Goal: Browse casually: Explore the website without a specific task or goal

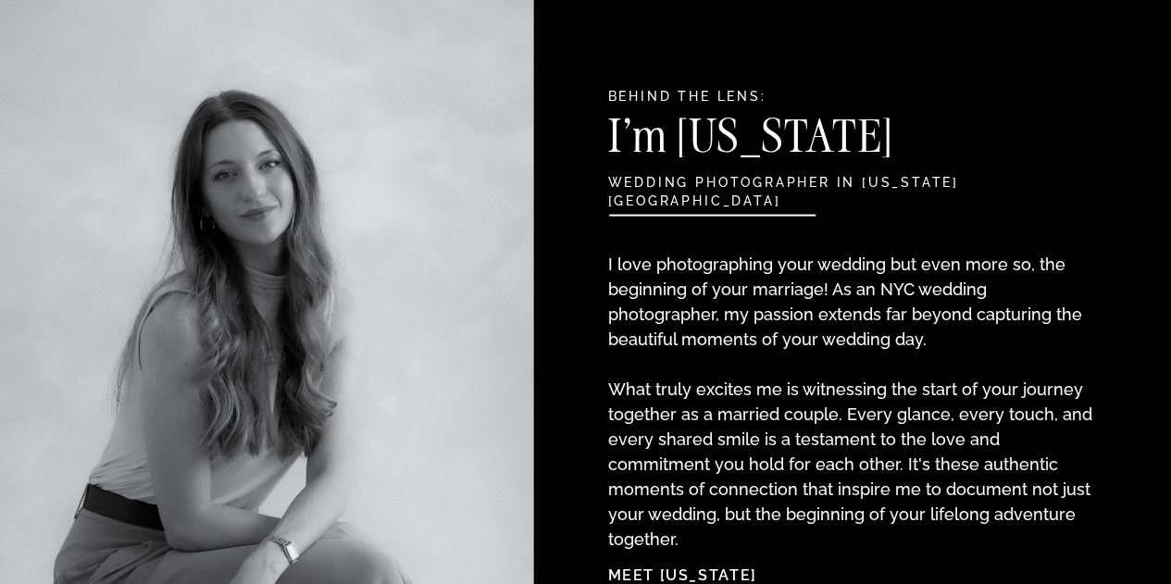
scroll to position [2036, 0]
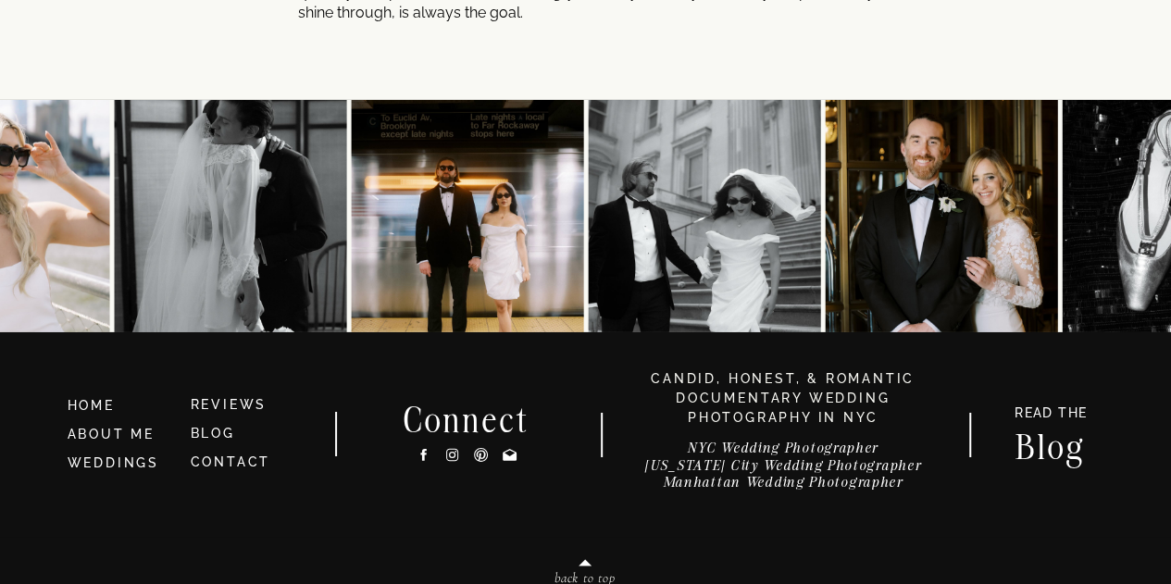
scroll to position [10052, 0]
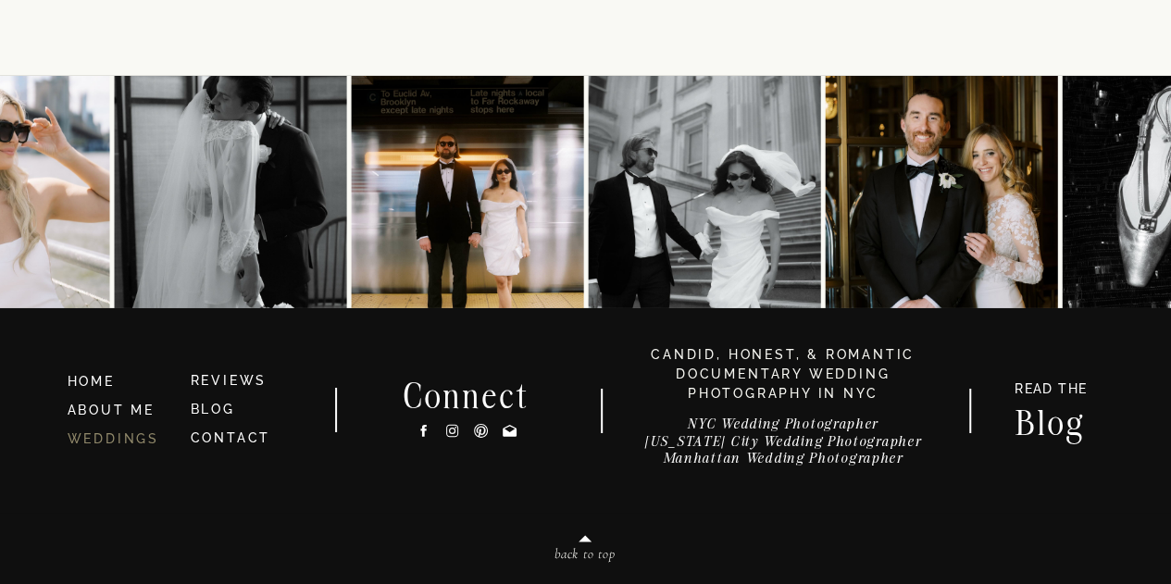
click at [96, 438] on link "WEDDINGS" at bounding box center [114, 438] width 92 height 15
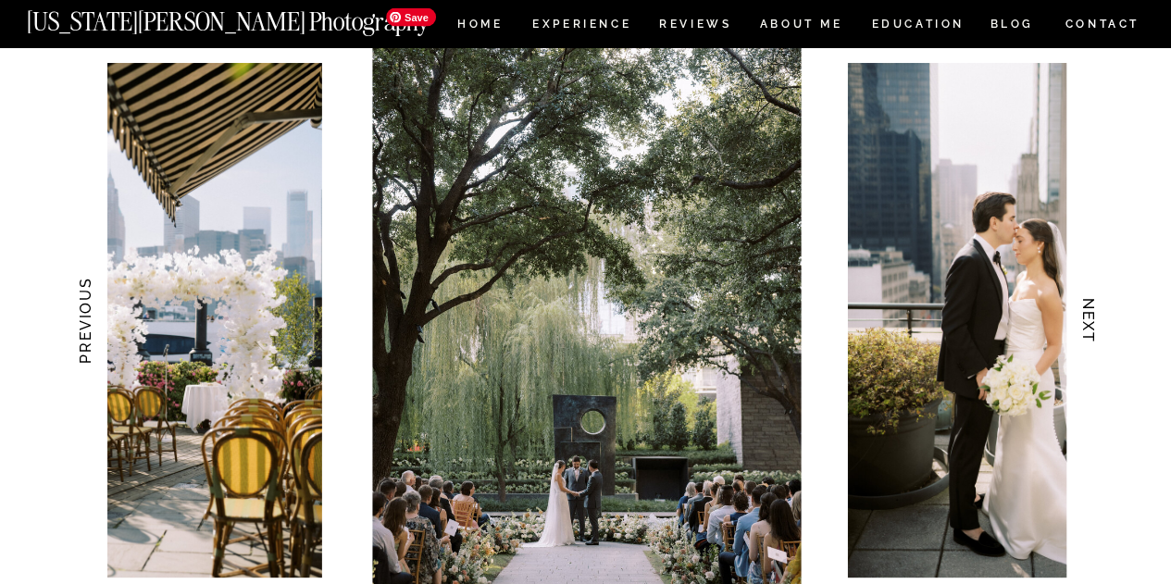
scroll to position [1851, 0]
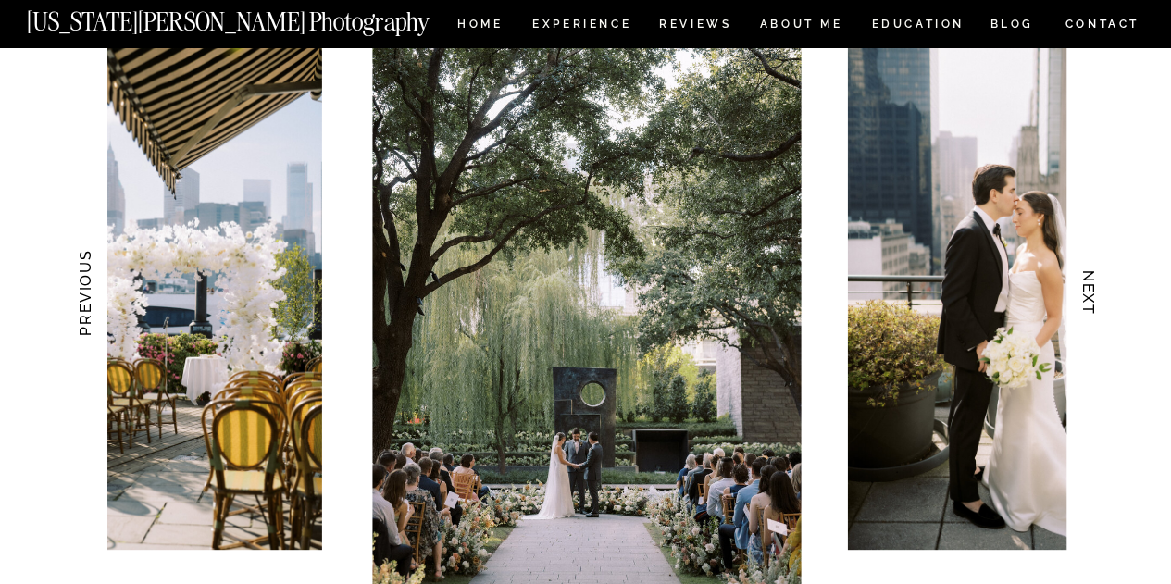
click at [1092, 298] on h3 "NEXT" at bounding box center [1087, 293] width 19 height 117
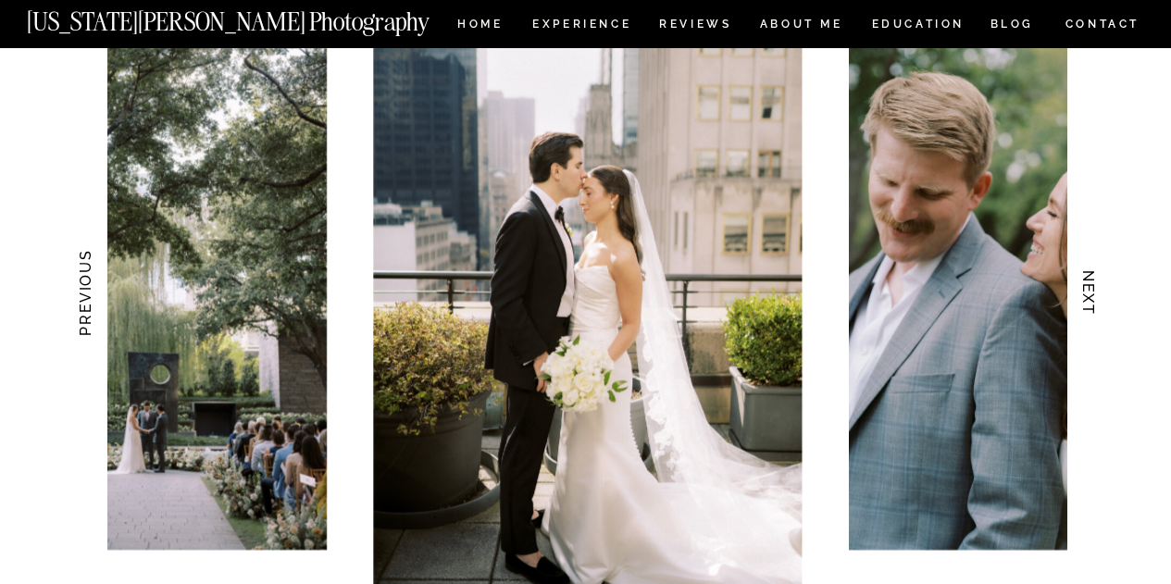
click at [1092, 298] on h3 "NEXT" at bounding box center [1087, 293] width 19 height 117
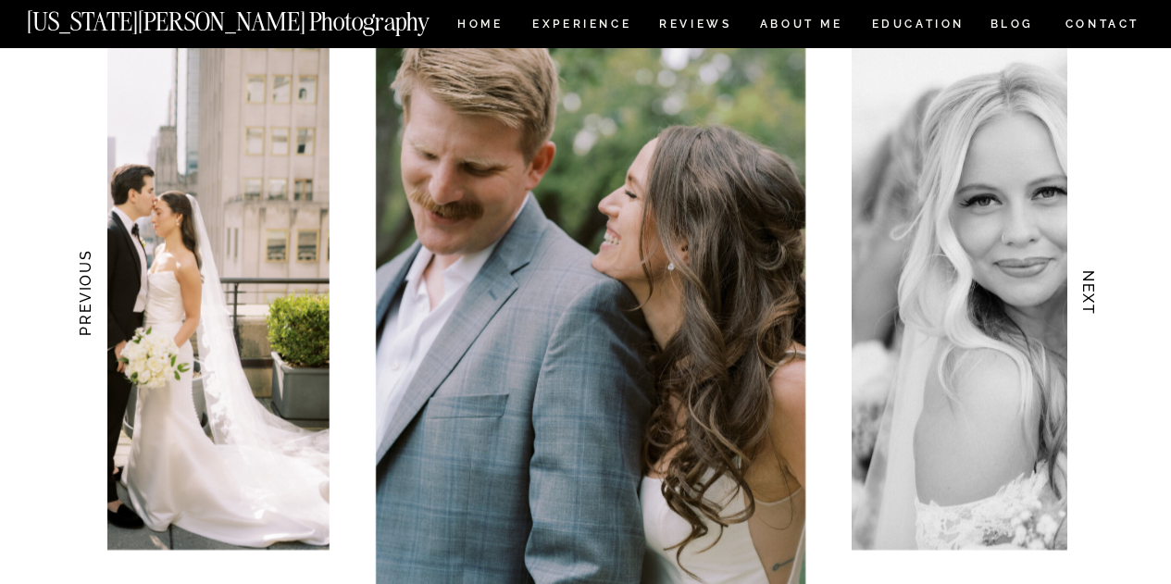
click at [1092, 298] on h3 "NEXT" at bounding box center [1087, 293] width 19 height 117
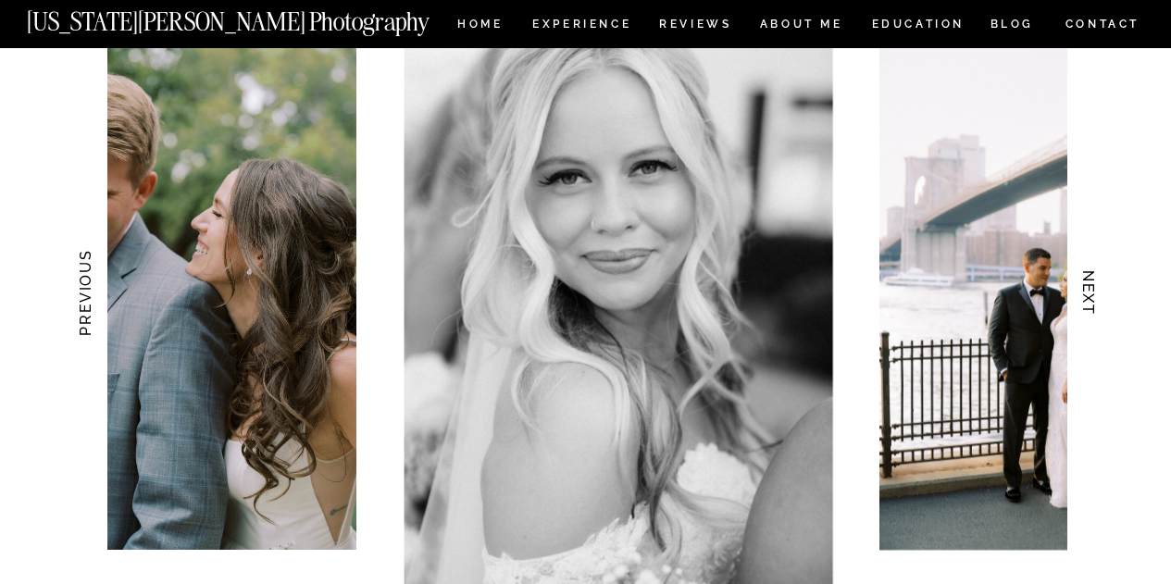
click at [1092, 298] on h3 "NEXT" at bounding box center [1087, 293] width 19 height 117
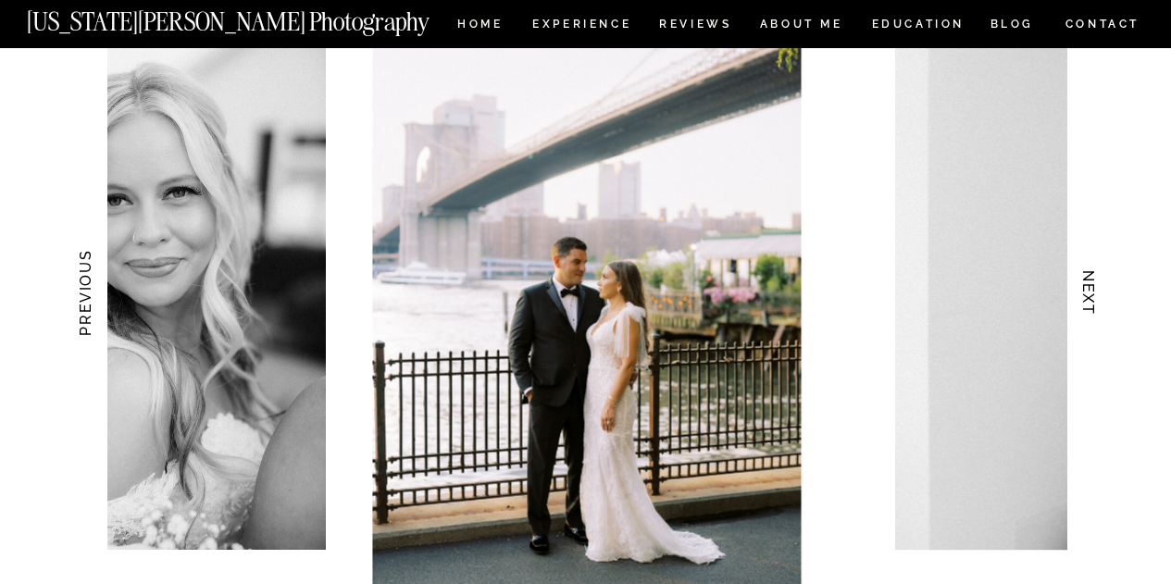
click at [1092, 298] on h3 "NEXT" at bounding box center [1087, 293] width 19 height 117
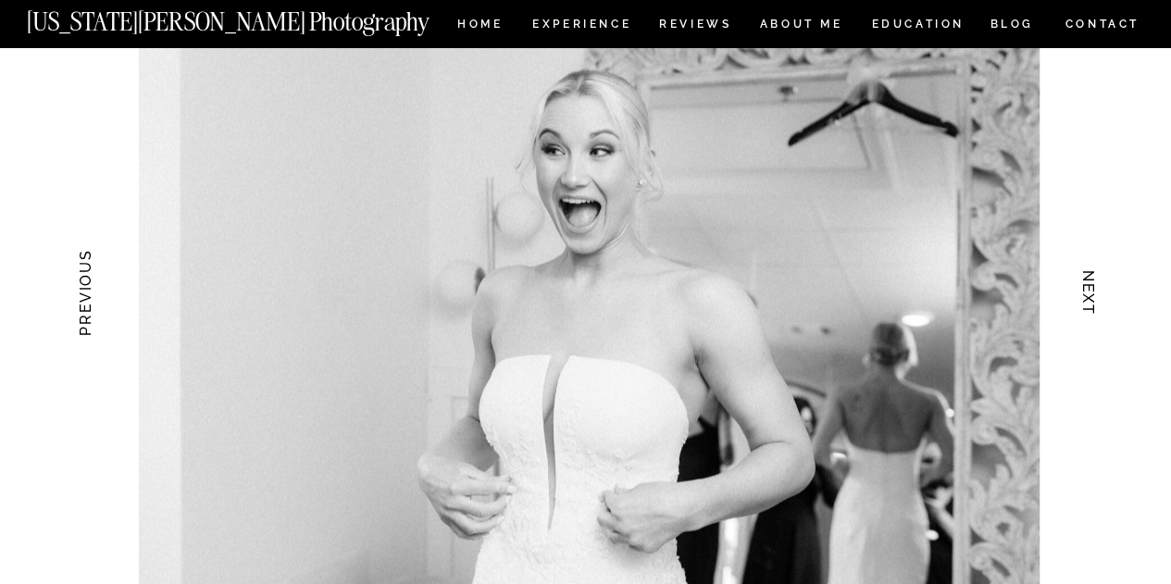
click at [1092, 298] on h3 "NEXT" at bounding box center [1087, 293] width 19 height 117
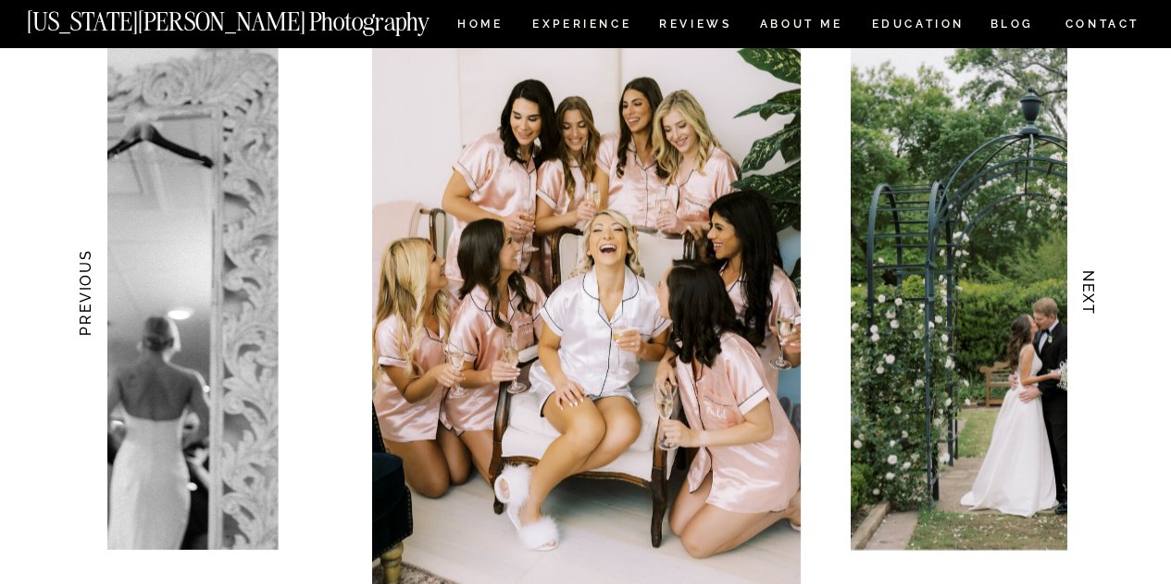
click at [1092, 298] on h3 "NEXT" at bounding box center [1087, 293] width 19 height 117
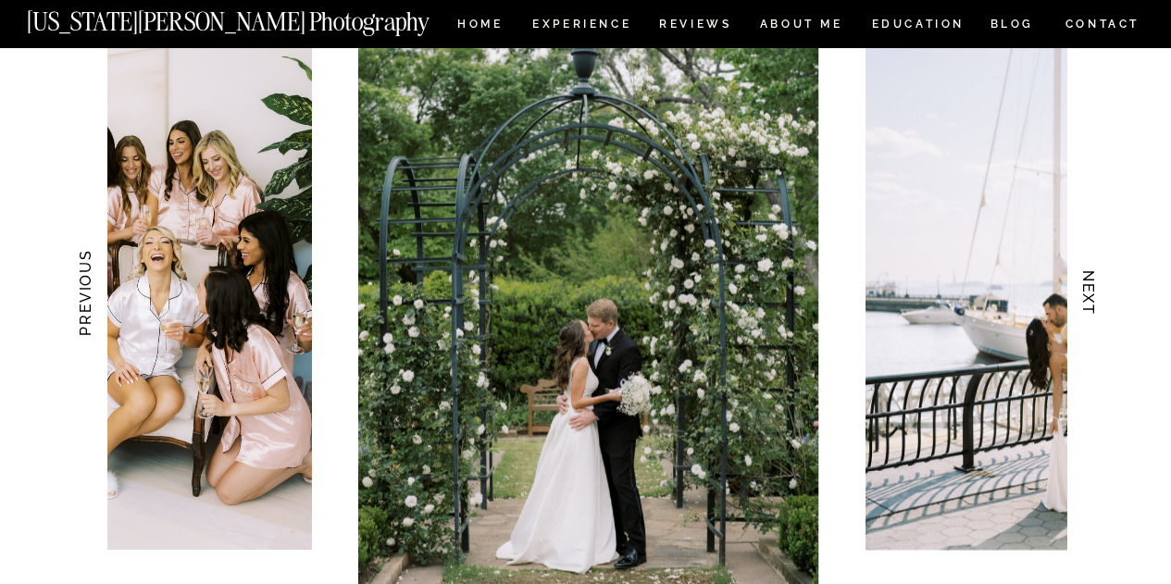
click at [1092, 298] on h3 "NEXT" at bounding box center [1087, 293] width 19 height 117
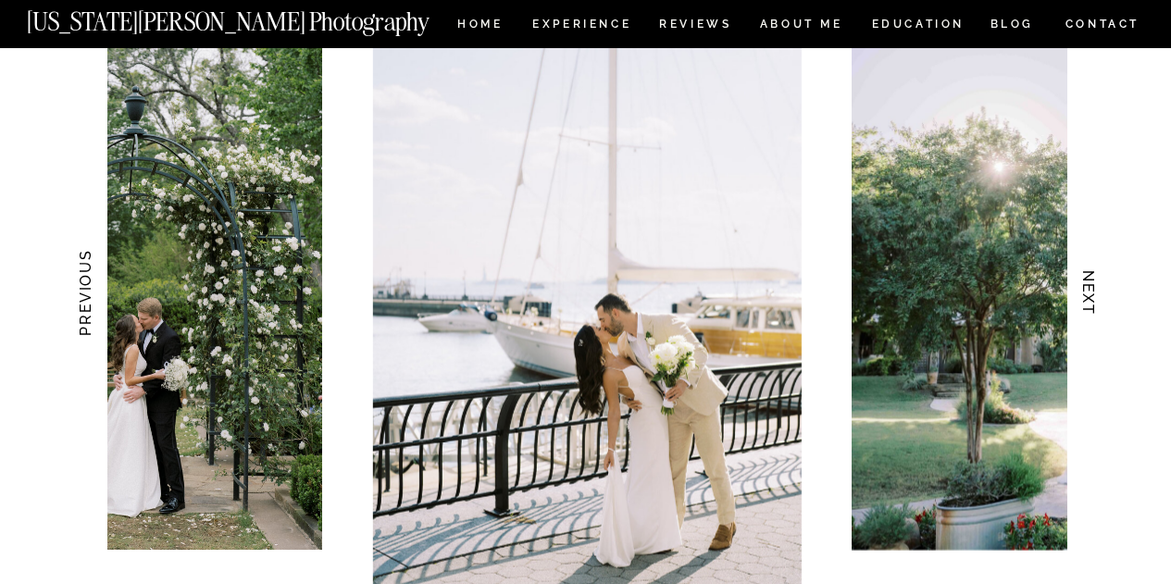
click at [1092, 298] on h3 "NEXT" at bounding box center [1087, 293] width 19 height 117
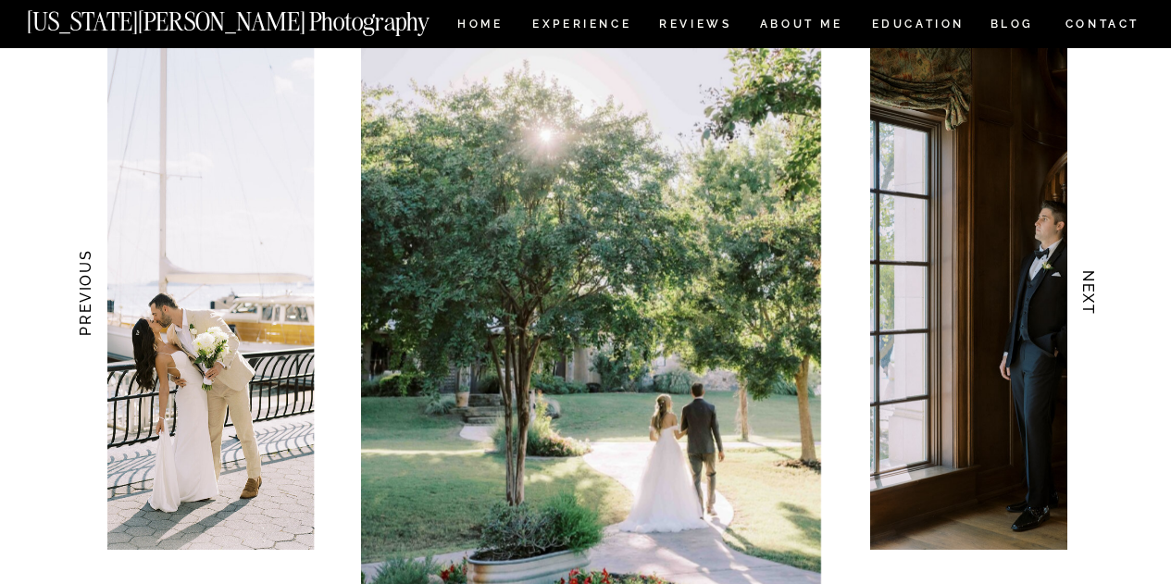
click at [1092, 298] on h3 "NEXT" at bounding box center [1087, 293] width 19 height 117
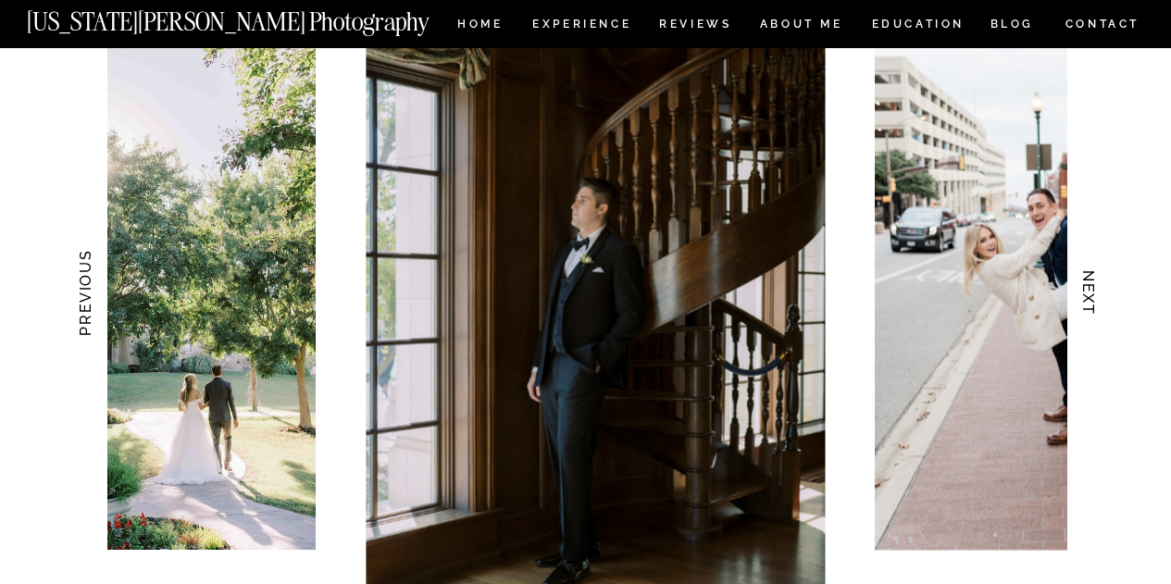
click at [1092, 298] on h3 "NEXT" at bounding box center [1087, 293] width 19 height 117
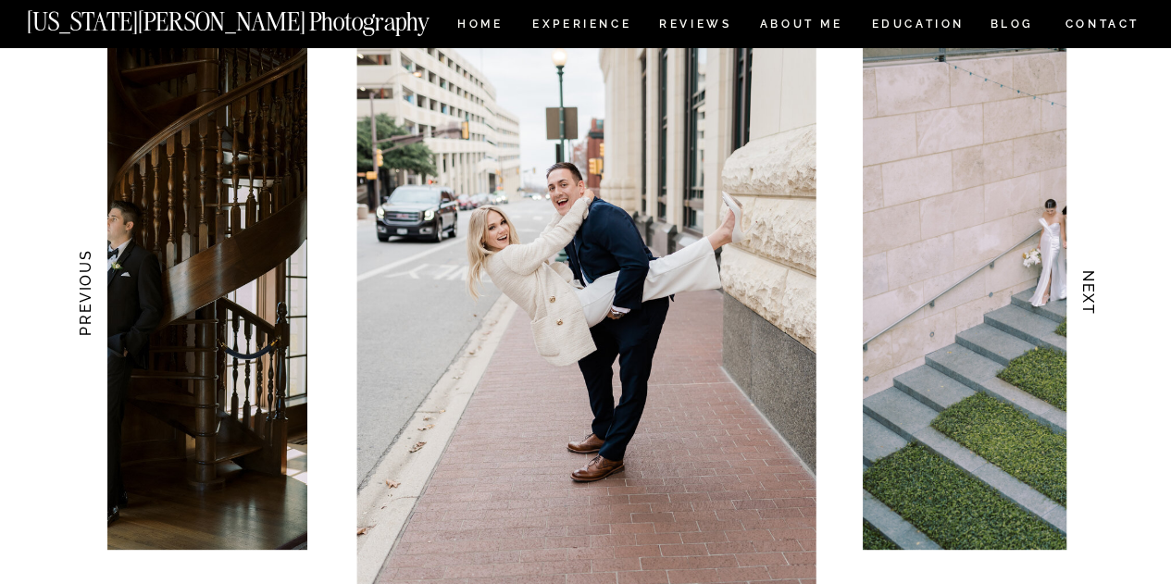
click at [1092, 298] on h3 "NEXT" at bounding box center [1087, 293] width 19 height 117
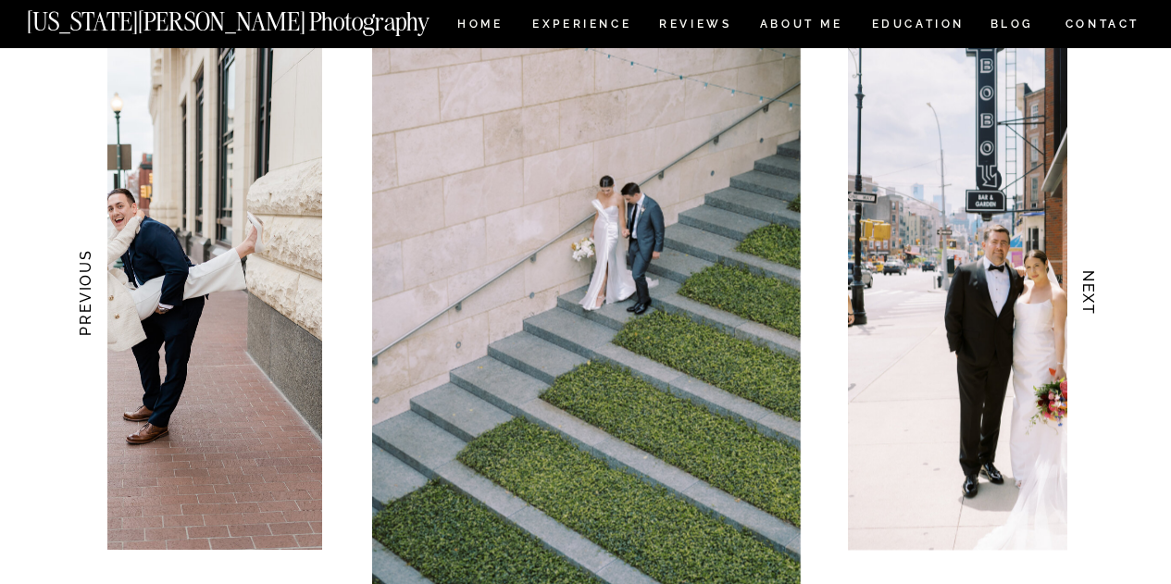
click at [1092, 298] on h3 "NEXT" at bounding box center [1087, 293] width 19 height 117
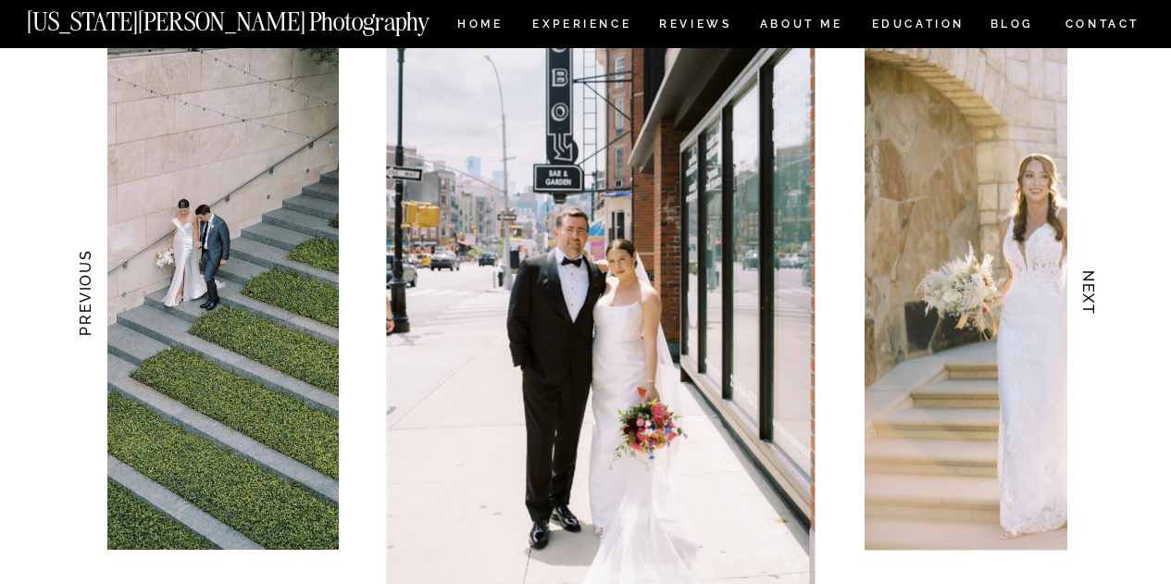
click at [1092, 298] on h3 "NEXT" at bounding box center [1087, 293] width 19 height 117
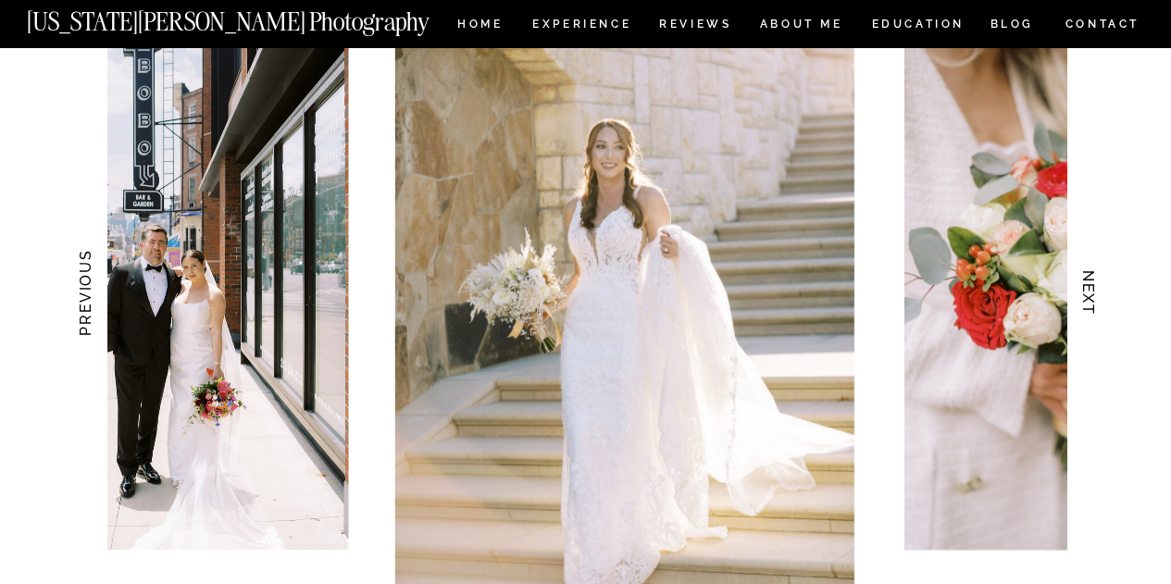
click at [1092, 298] on h3 "NEXT" at bounding box center [1087, 293] width 19 height 117
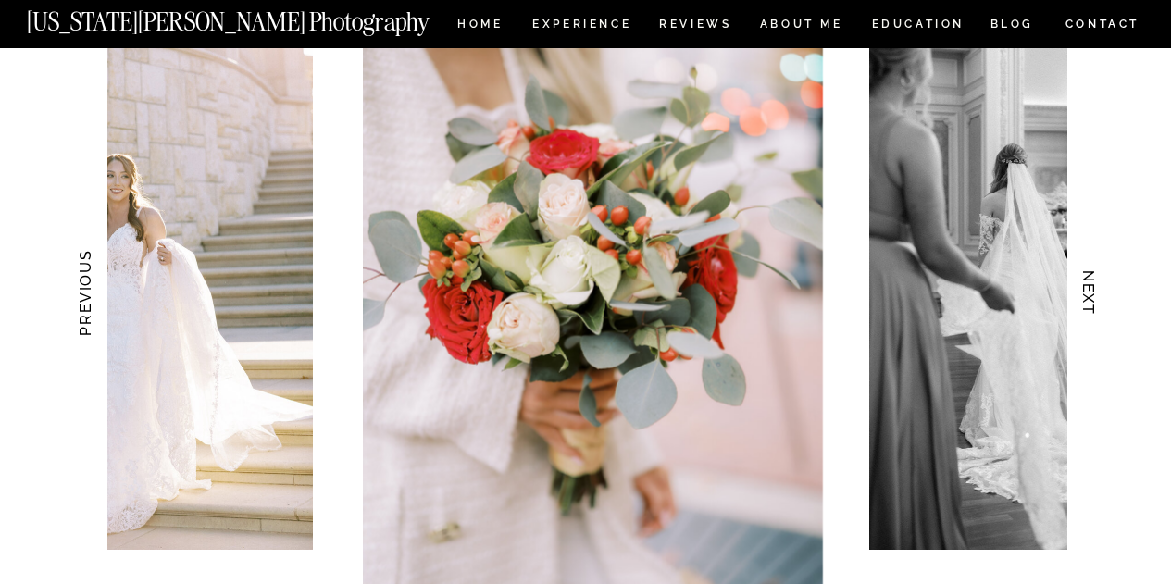
click at [1092, 298] on h3 "NEXT" at bounding box center [1087, 293] width 19 height 117
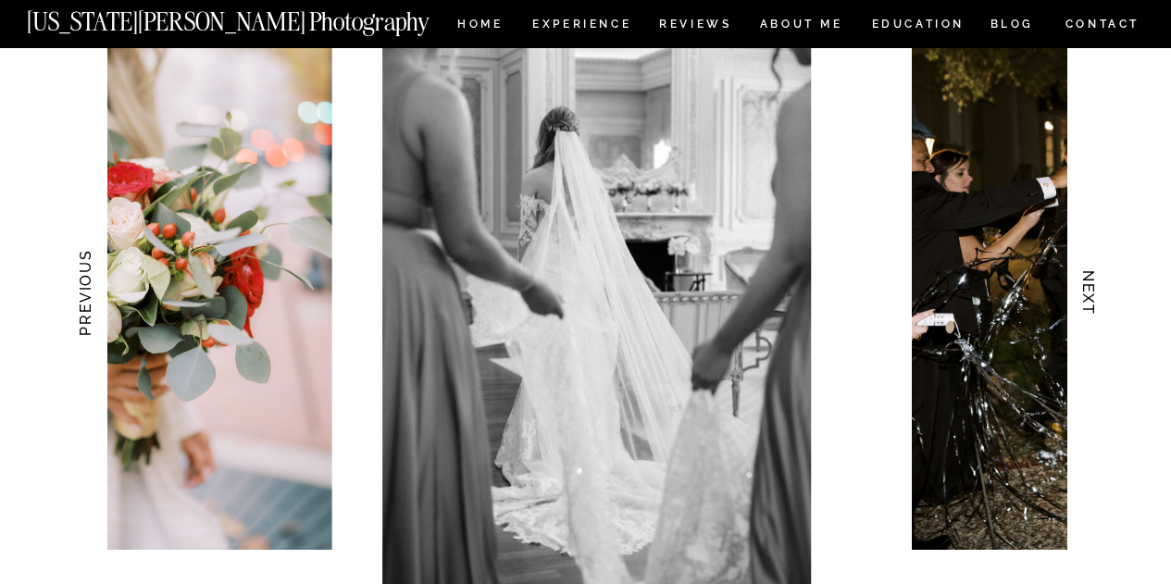
click at [1092, 298] on h3 "NEXT" at bounding box center [1087, 293] width 19 height 117
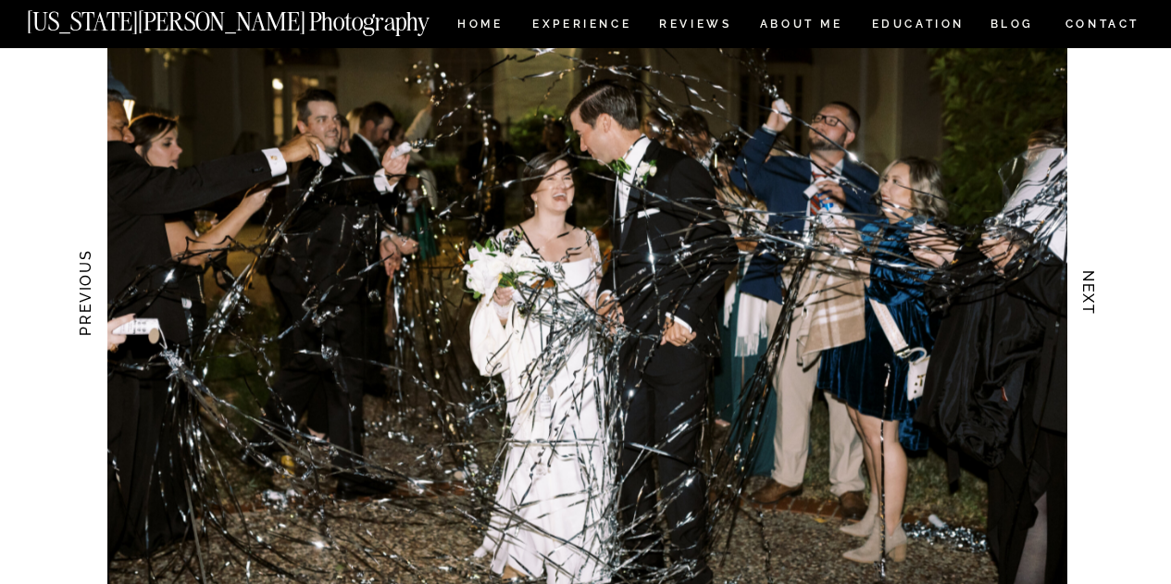
click at [1092, 298] on h3 "NEXT" at bounding box center [1087, 293] width 19 height 117
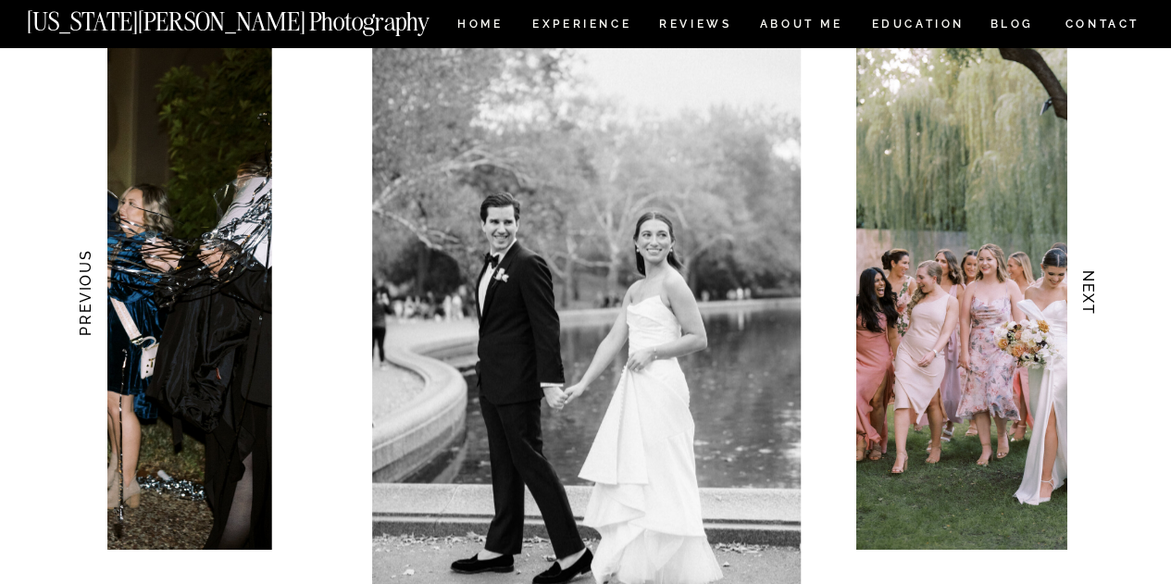
click at [1092, 298] on h3 "NEXT" at bounding box center [1087, 293] width 19 height 117
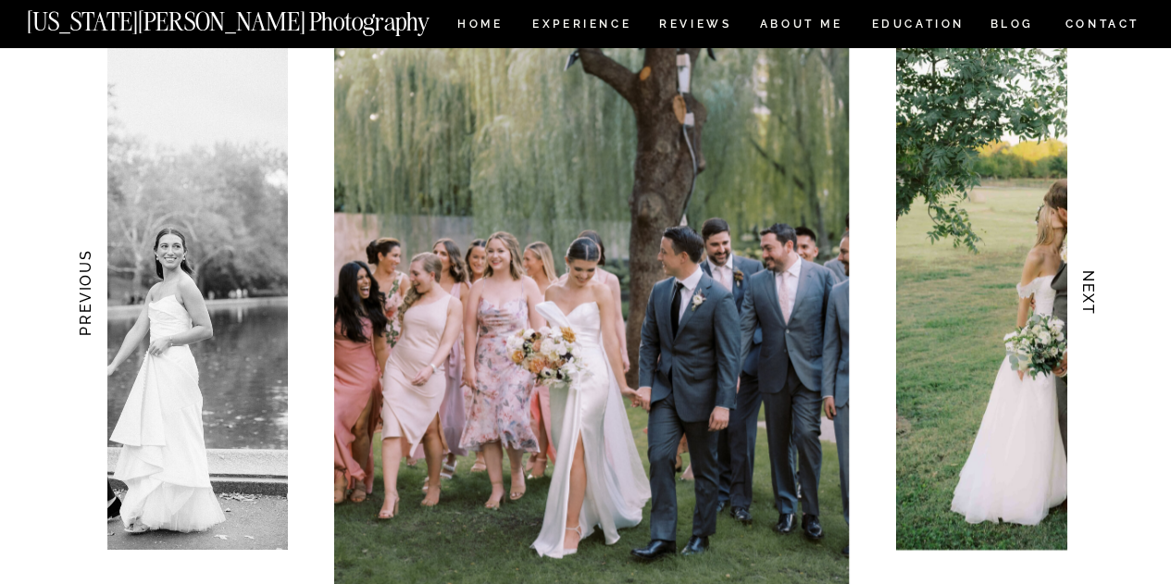
click at [1092, 298] on h3 "NEXT" at bounding box center [1087, 293] width 19 height 117
